Goal: Complete application form

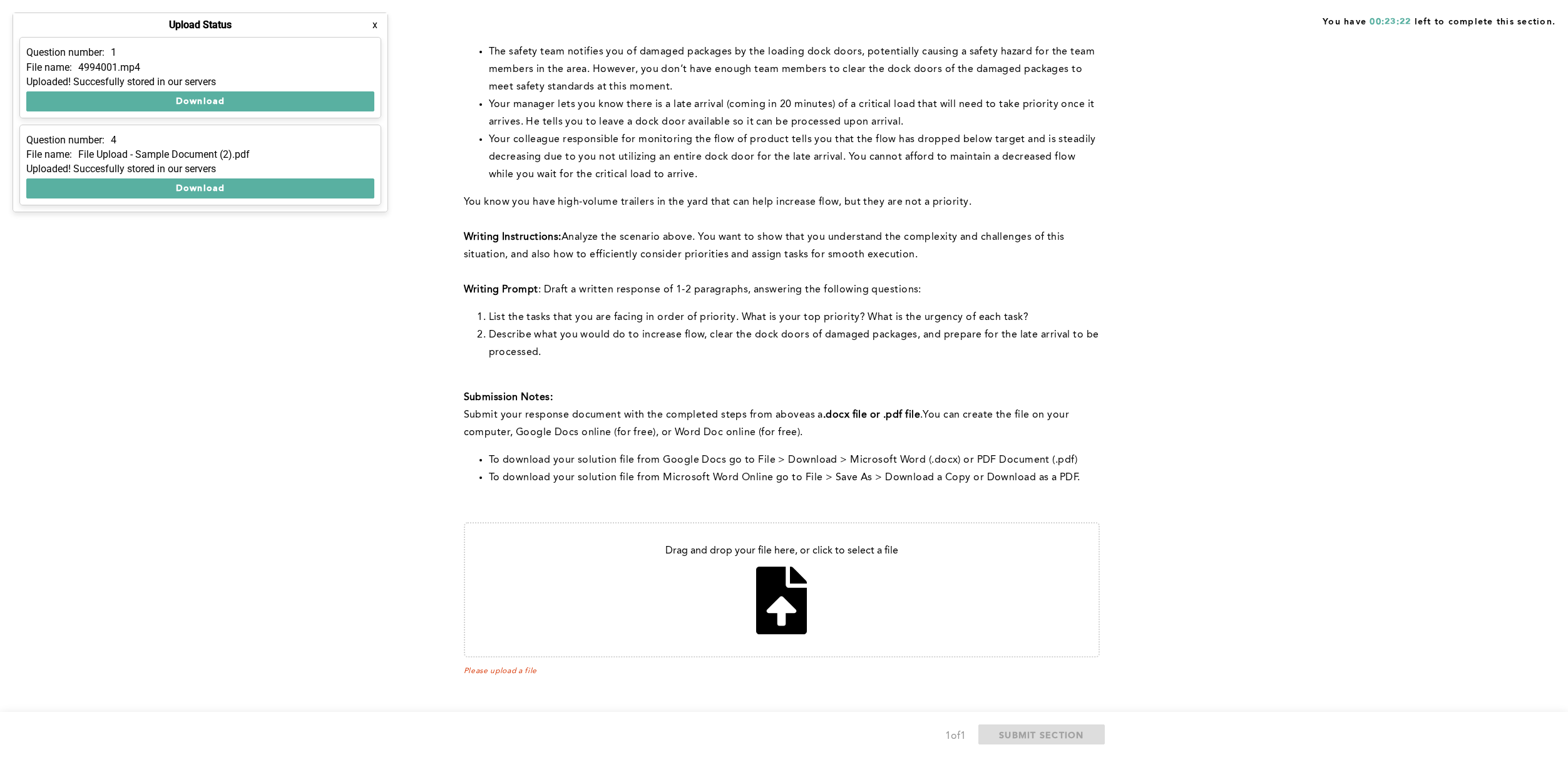
scroll to position [197, 0]
click at [777, 593] on input "file" at bounding box center [782, 589] width 634 height 133
type input "C:\fakepath\PSDM Scenario 1_ by [PERSON_NAME] Aug 17_2025.docx"
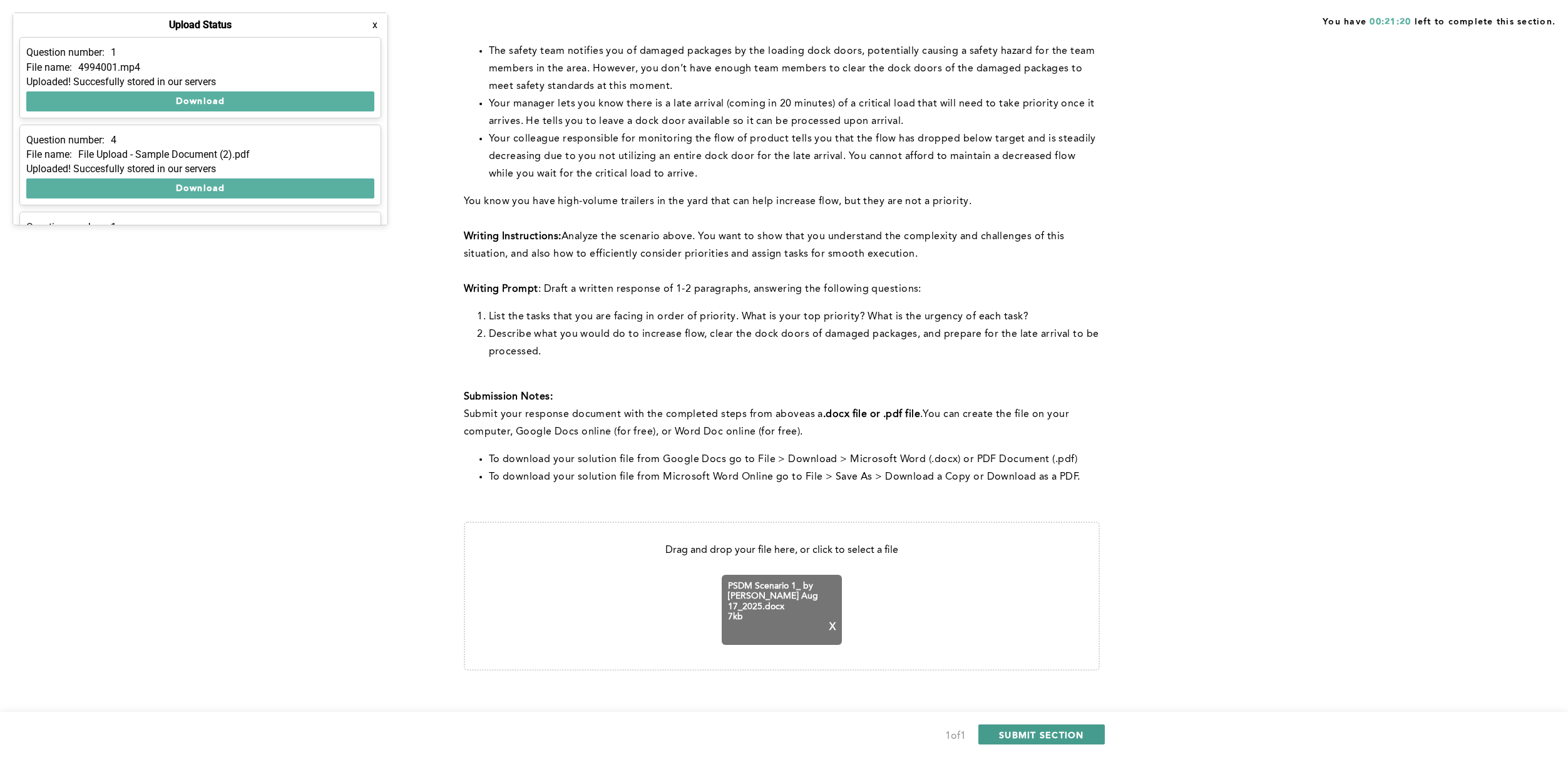
click at [1044, 734] on span "SUBMIT SECTION" at bounding box center [1041, 735] width 85 height 12
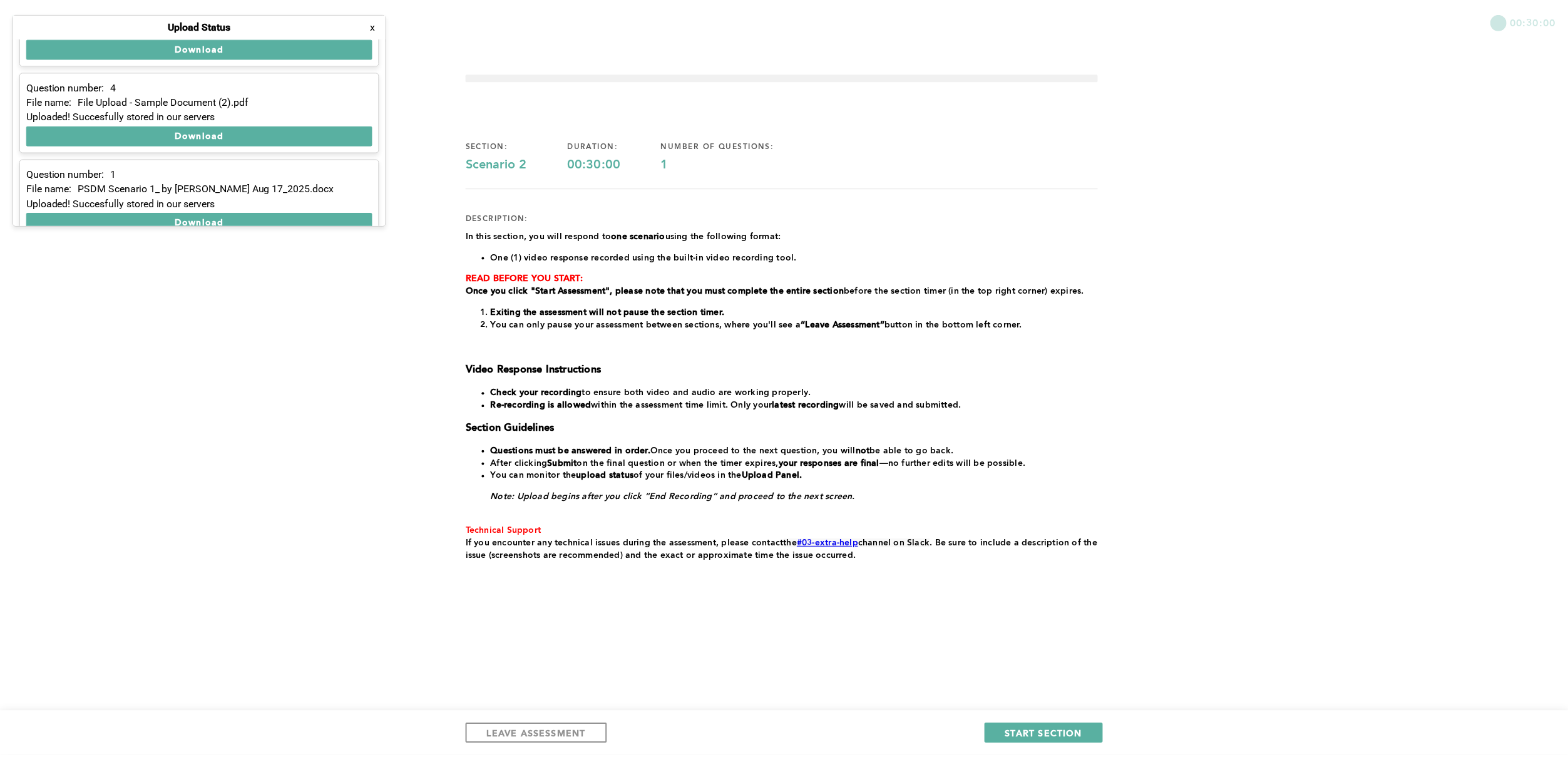
scroll to position [73, 0]
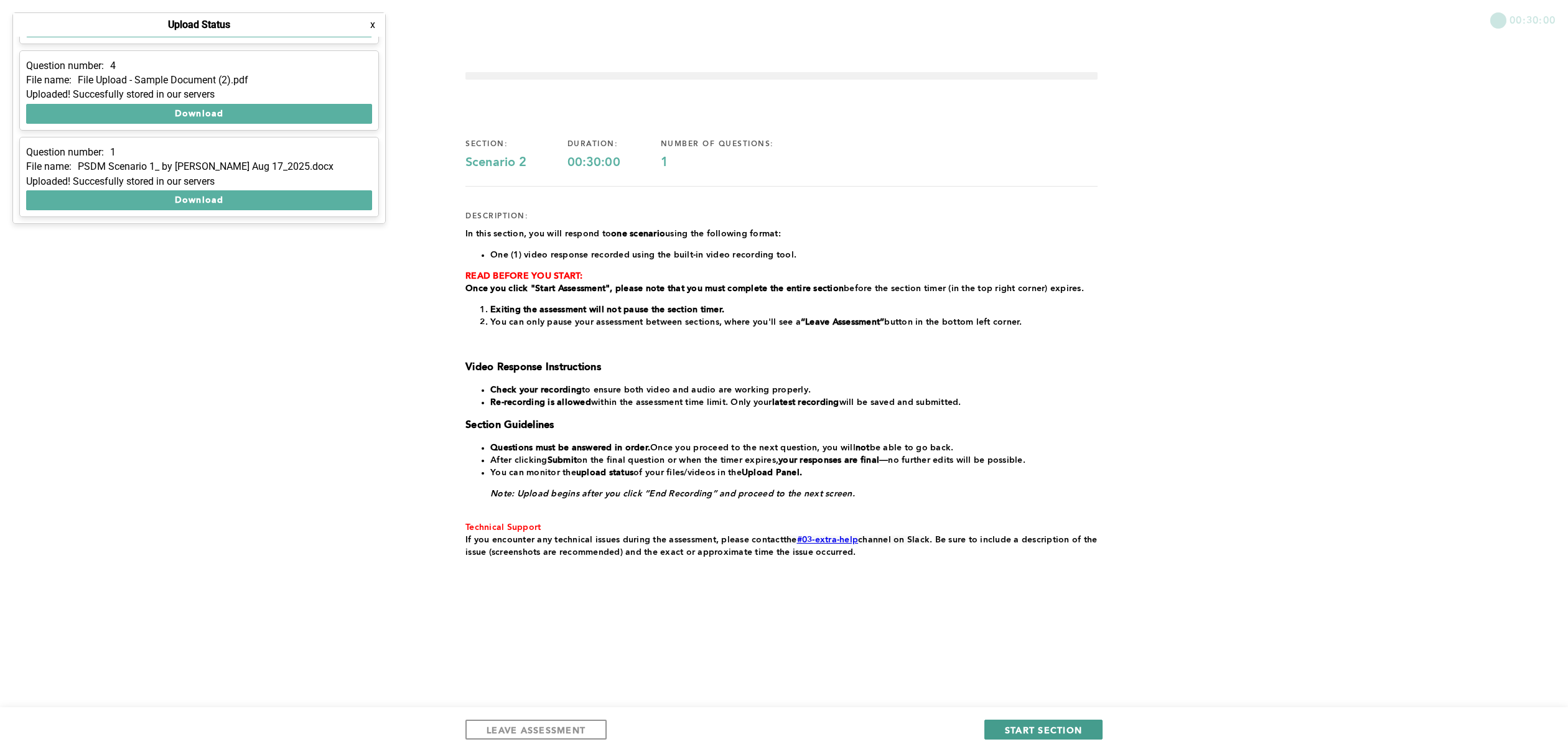
click at [1032, 732] on span "START SECTION" at bounding box center [1043, 730] width 77 height 12
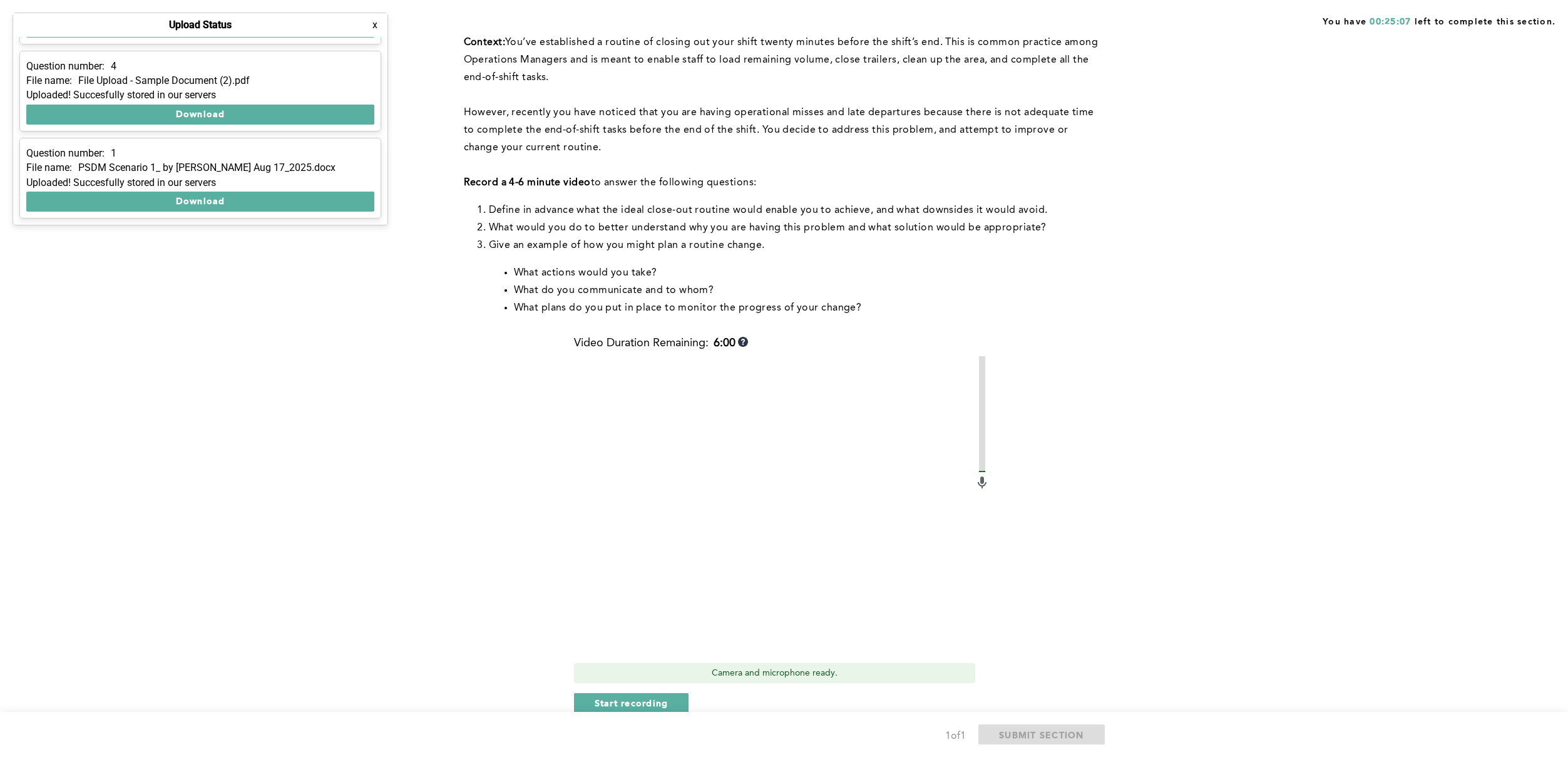
scroll to position [111, 0]
click at [631, 707] on button "Start recording" at bounding box center [632, 701] width 115 height 20
click at [629, 708] on button "Stop recording" at bounding box center [632, 701] width 115 height 20
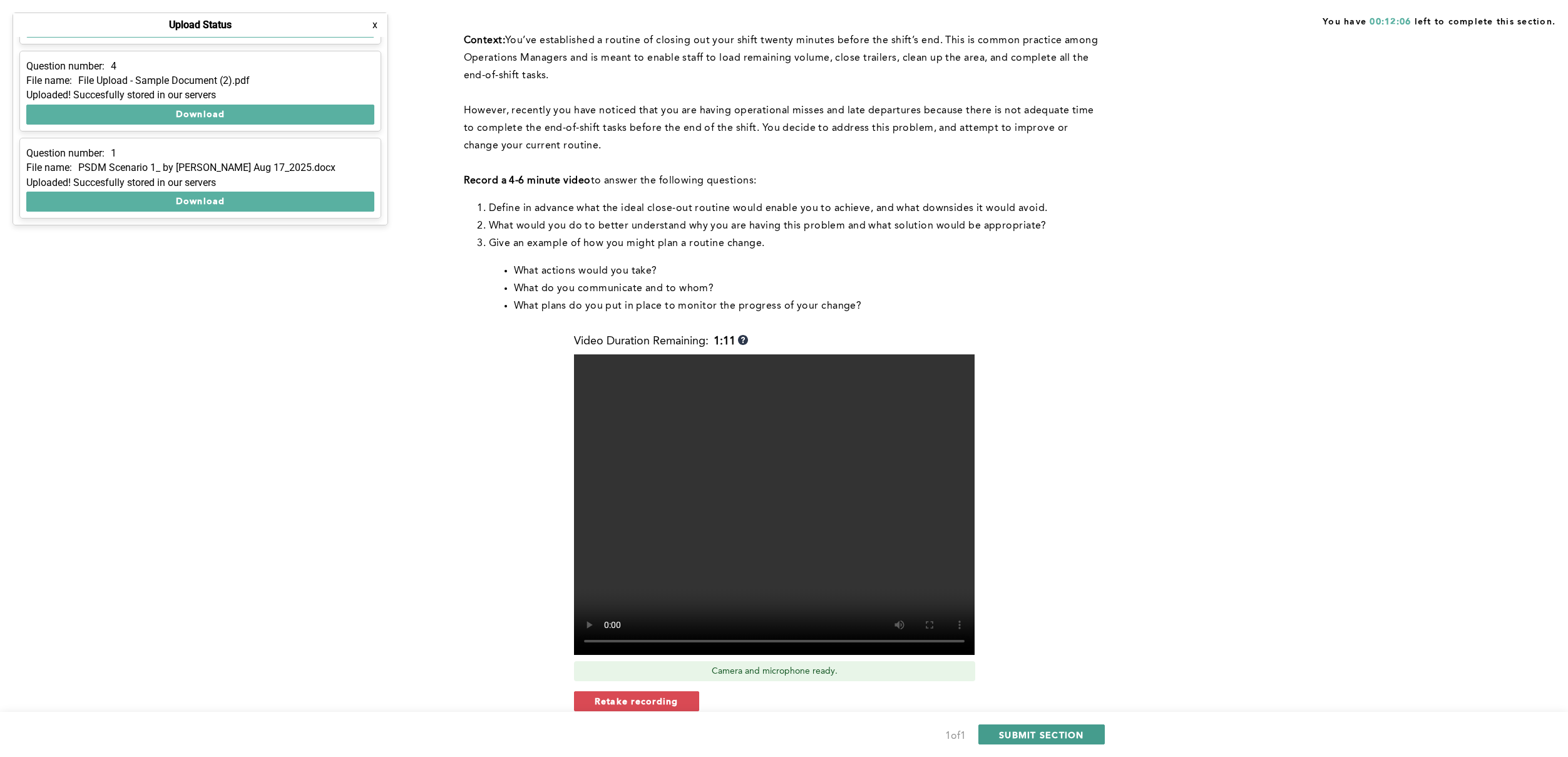
click at [1046, 736] on span "SUBMIT SECTION" at bounding box center [1041, 735] width 85 height 12
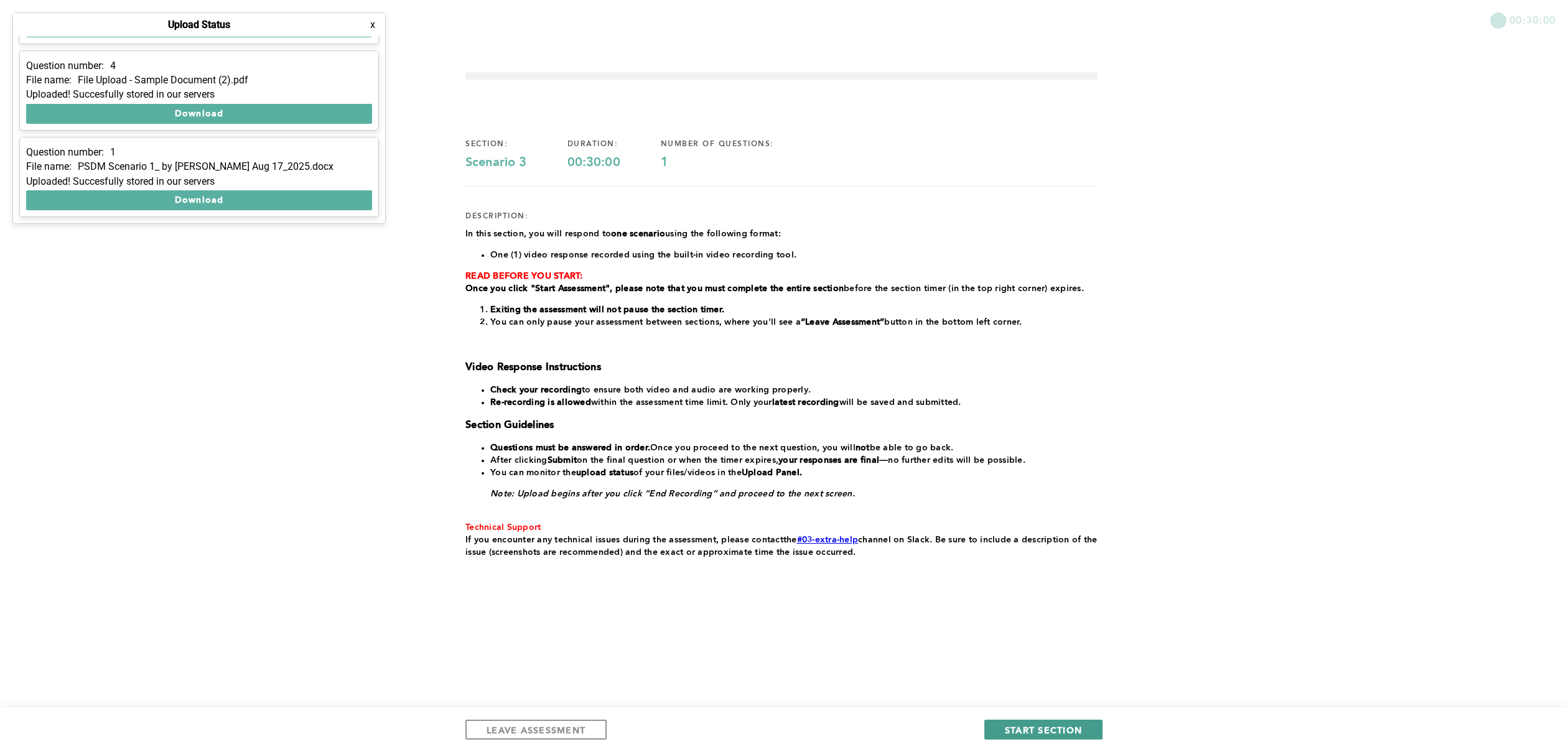
click at [1082, 733] on button "START SECTION" at bounding box center [1044, 729] width 118 height 20
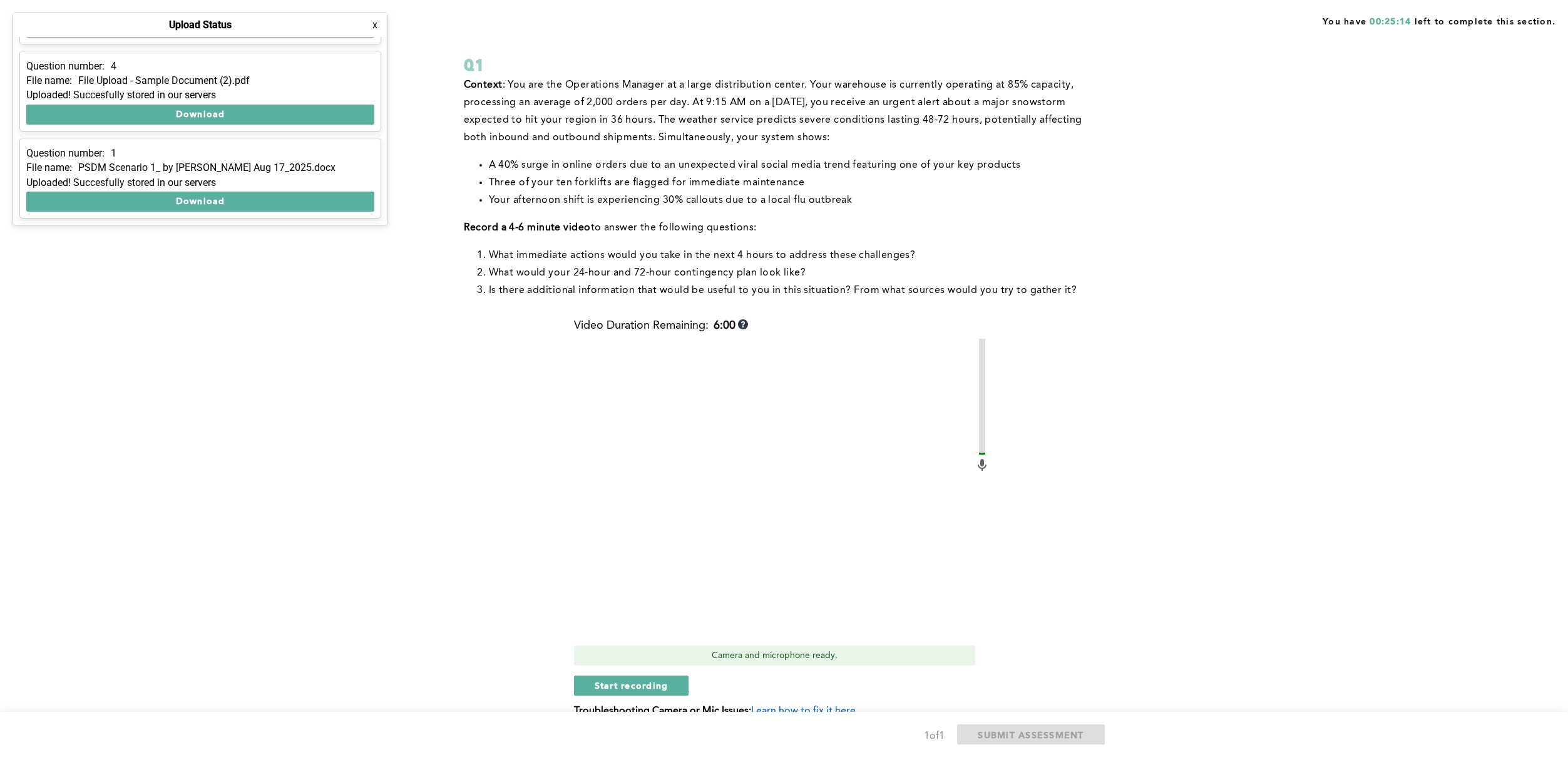
scroll to position [84, 0]
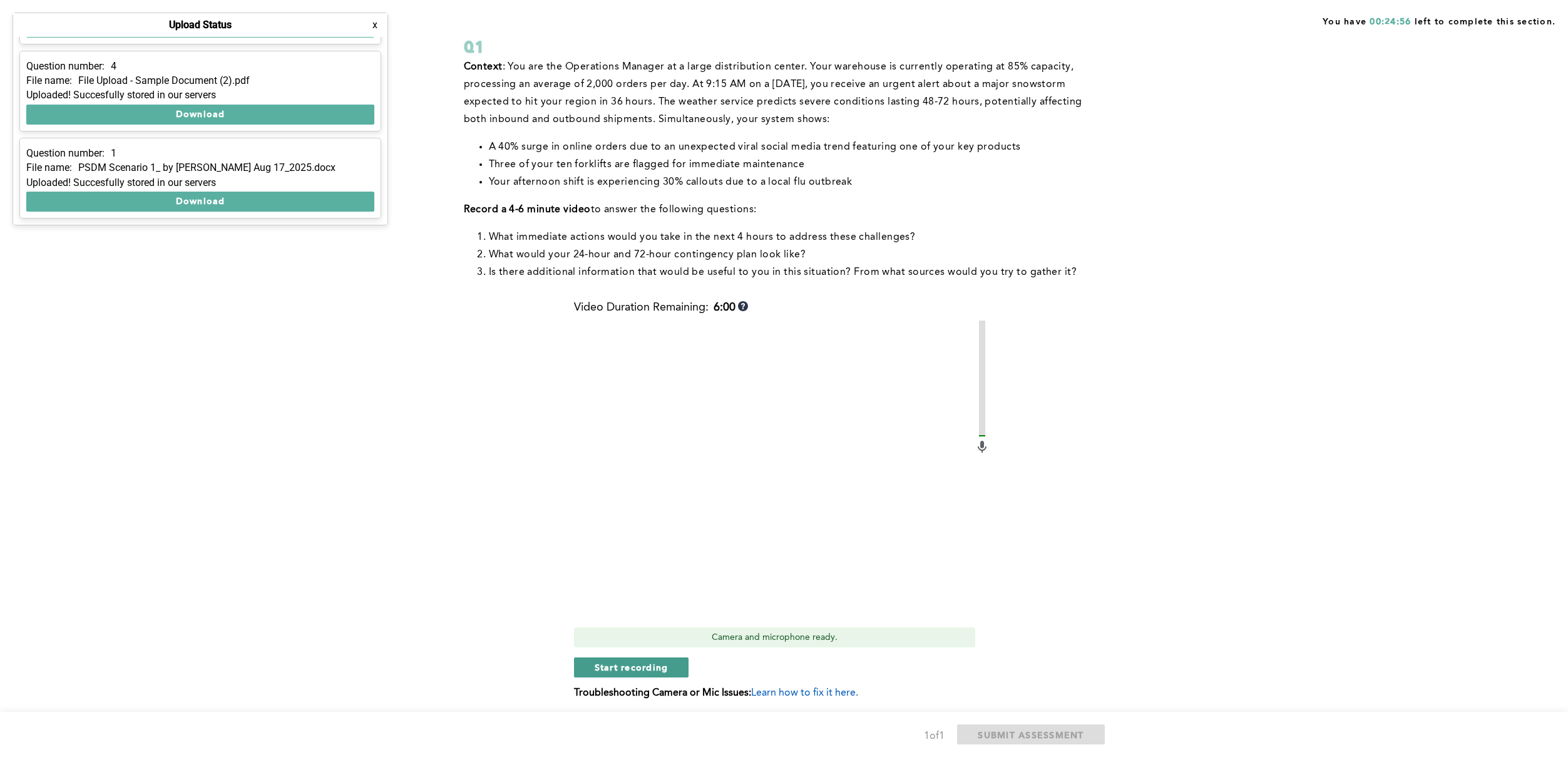
click at [652, 669] on span "Start recording" at bounding box center [632, 668] width 73 height 12
click at [663, 670] on span "Stop recording" at bounding box center [632, 668] width 73 height 12
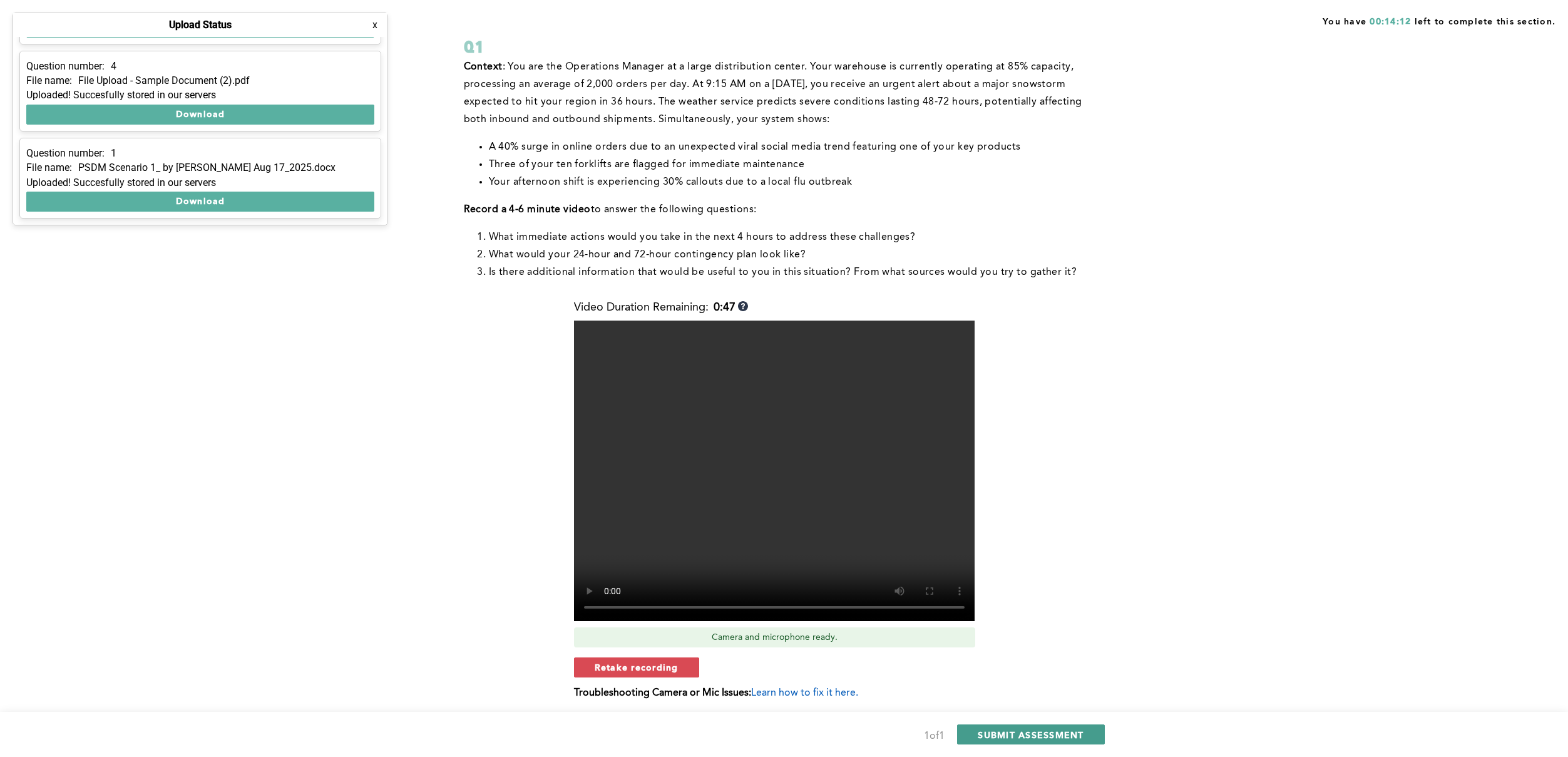
click at [1019, 739] on span "SUBMIT ASSESSMENT" at bounding box center [1030, 735] width 106 height 12
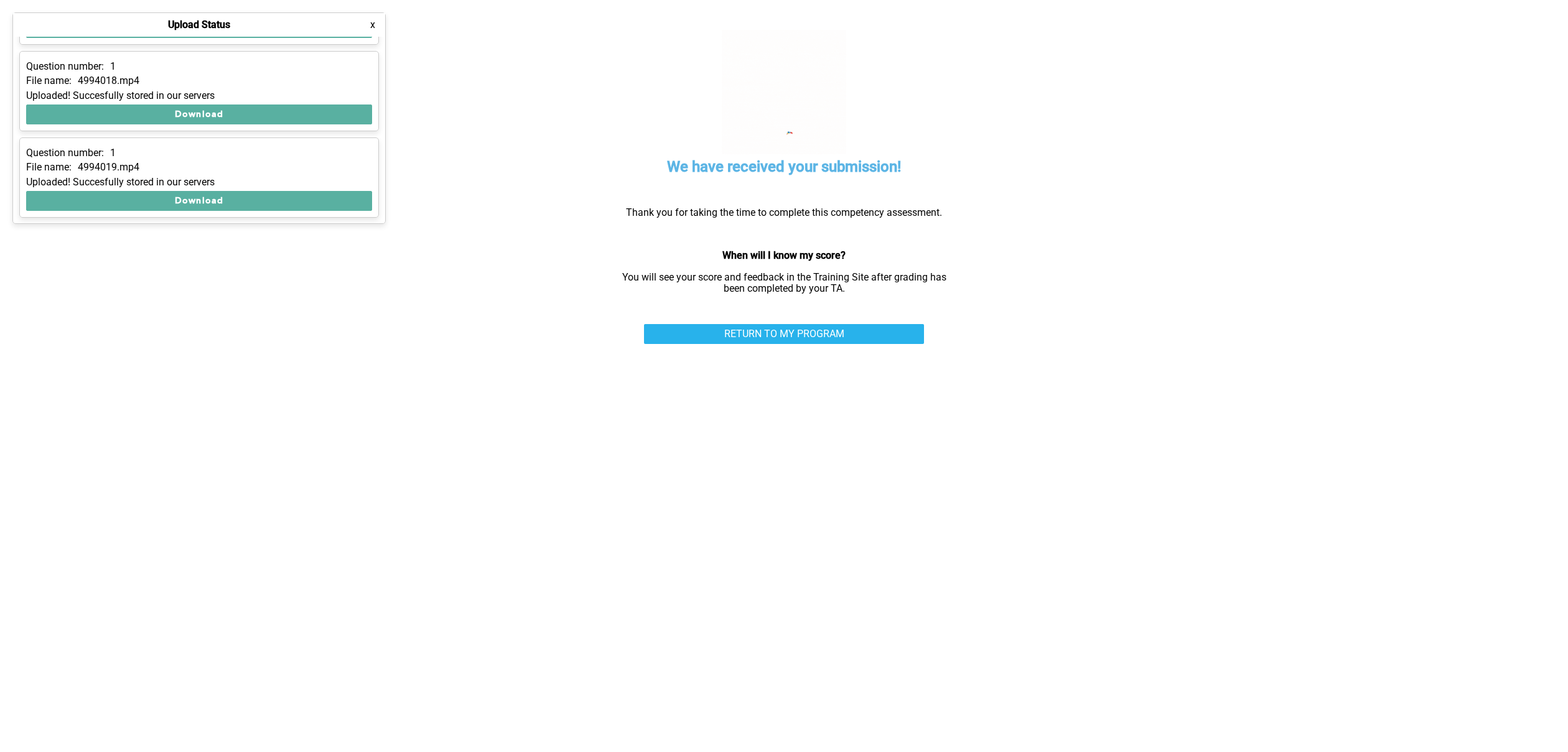
scroll to position [246, 0]
click at [739, 338] on link "RETURN TO MY PROGRAM" at bounding box center [784, 334] width 280 height 20
